Goal: Navigation & Orientation: Go to known website

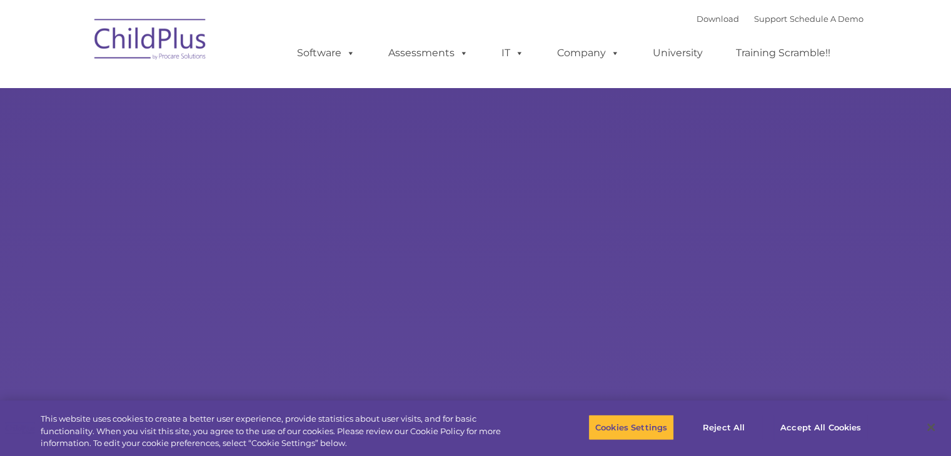
select select "MEDIUM"
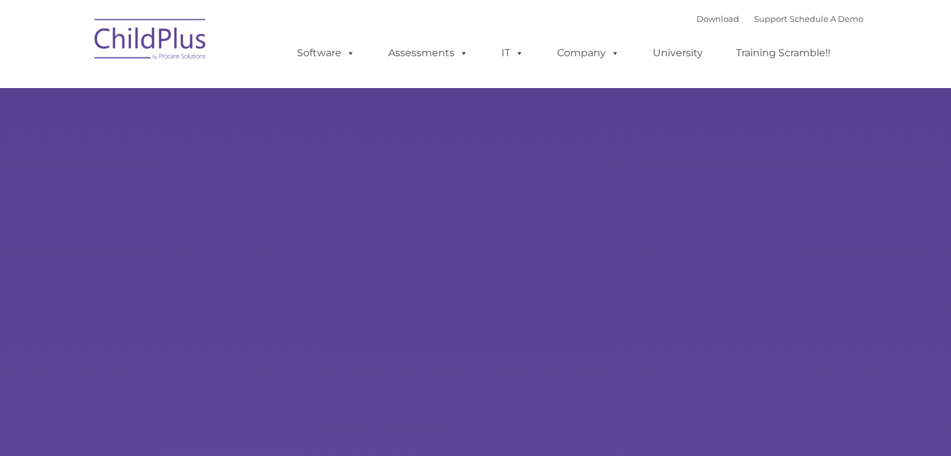
type input ""
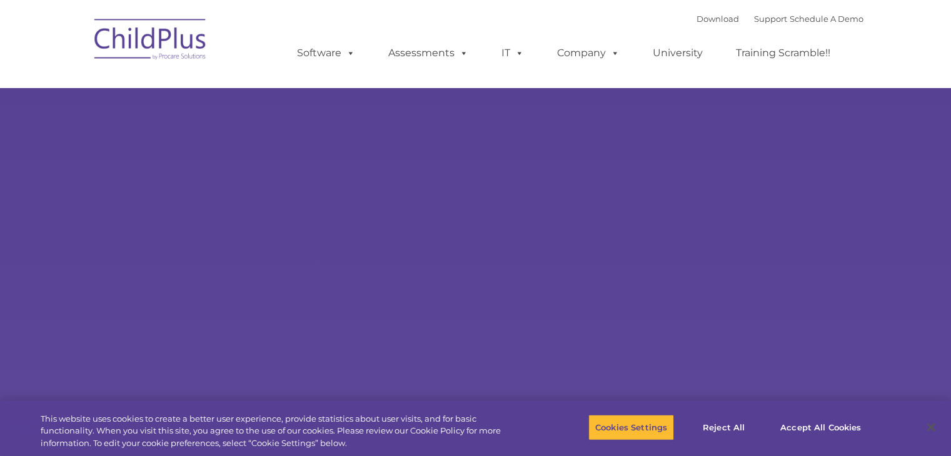
select select "MEDIUM"
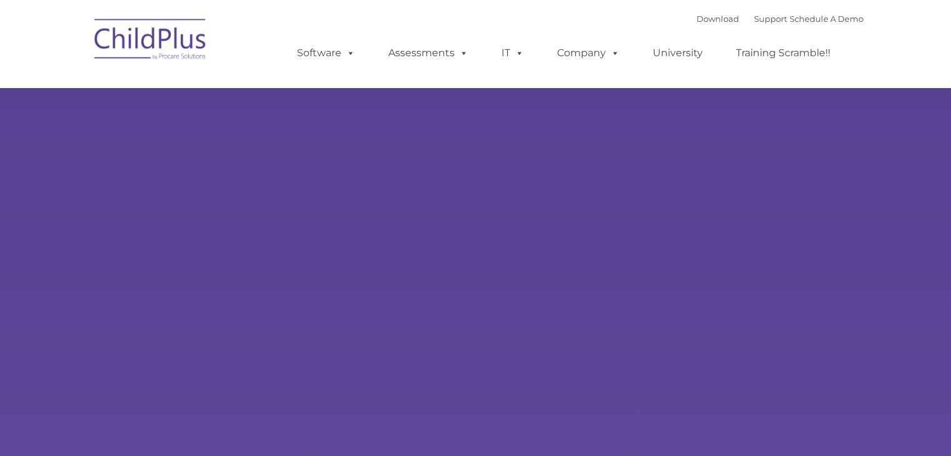
type input ""
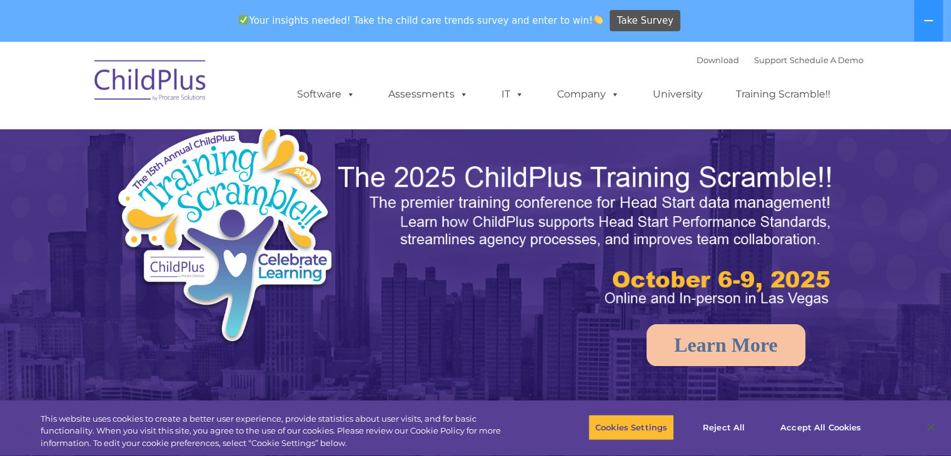
select select "MEDIUM"
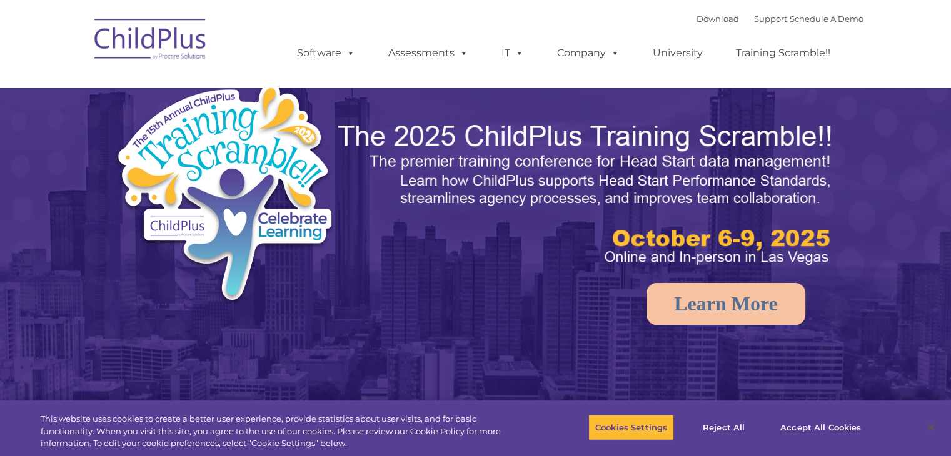
select select "MEDIUM"
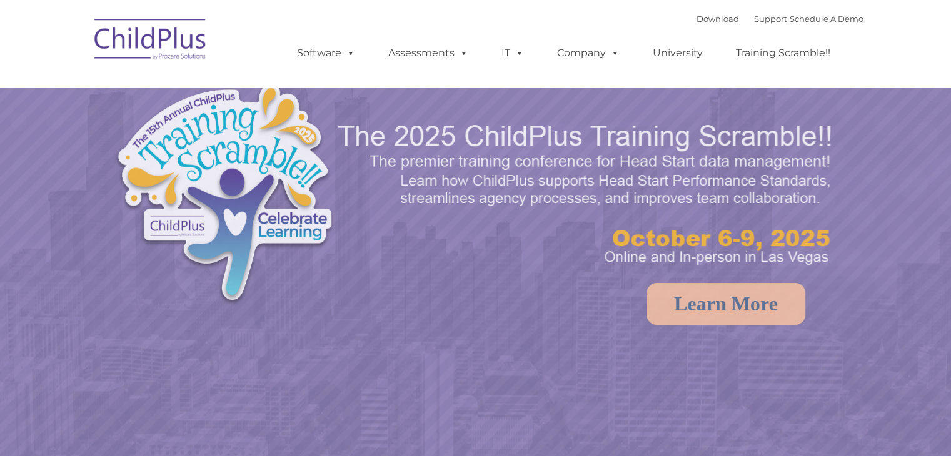
select select "MEDIUM"
